Goal: Find specific page/section: Find specific page/section

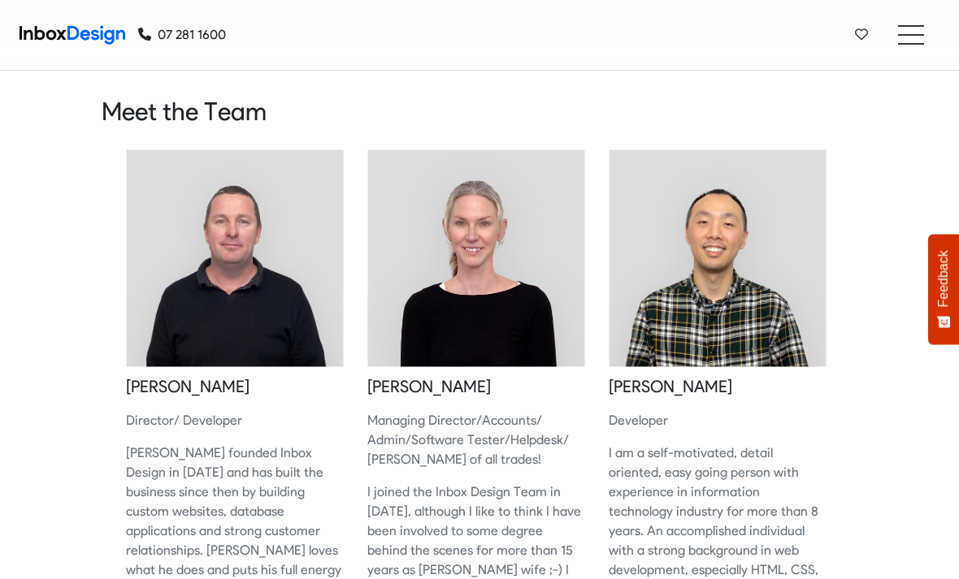
scroll to position [1467, 0]
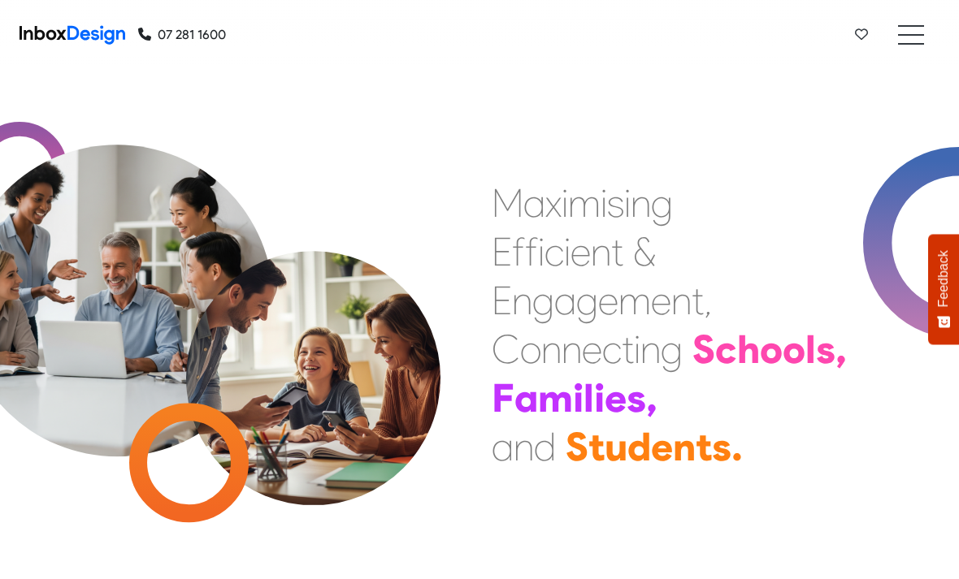
click at [917, 26] on li at bounding box center [911, 26] width 26 height 2
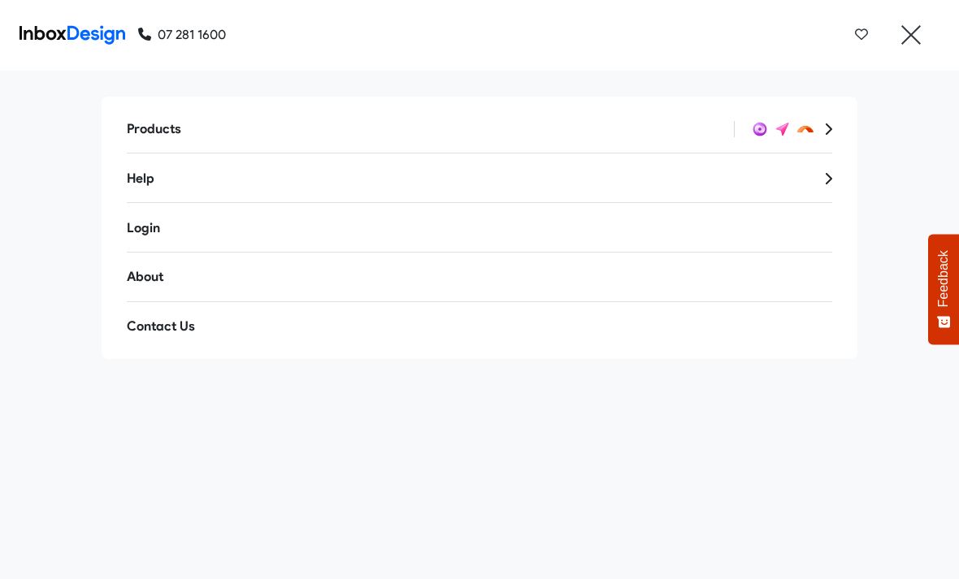
click at [203, 281] on link "About" at bounding box center [479, 277] width 731 height 39
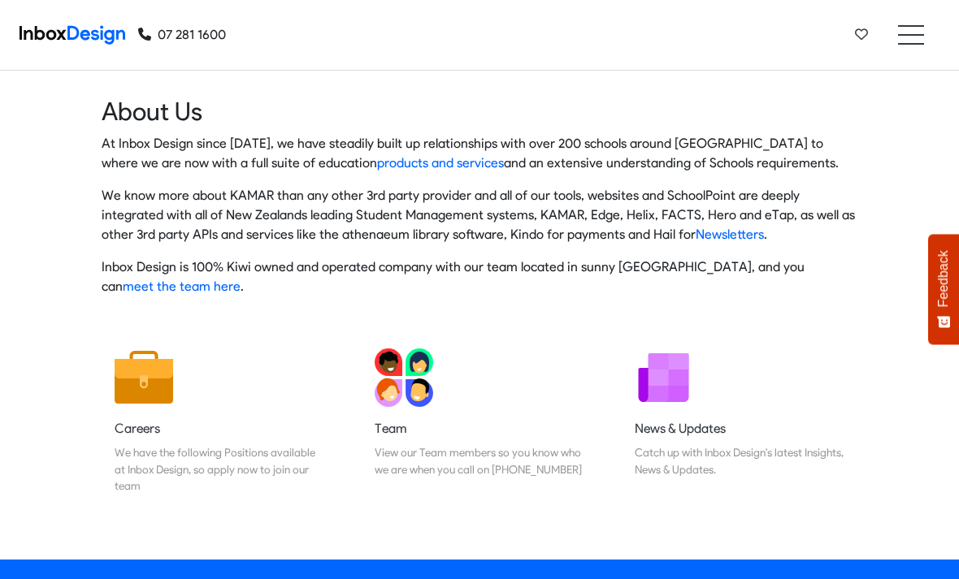
click at [415, 403] on link "Team View our Team members so you know who we are when you call on 07 281 1600" at bounding box center [480, 421] width 236 height 171
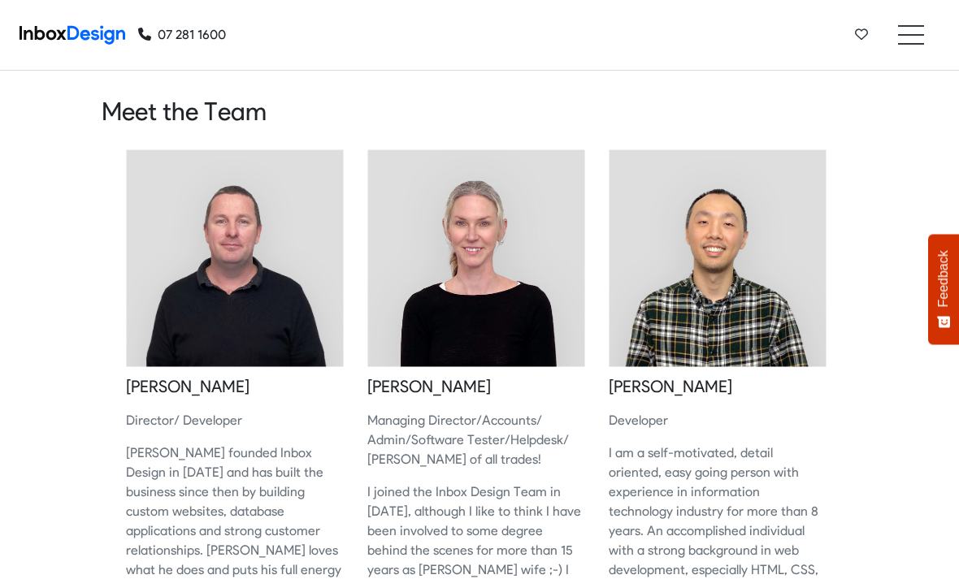
click at [914, 37] on ul at bounding box center [911, 35] width 26 height 20
